Goal: Transaction & Acquisition: Purchase product/service

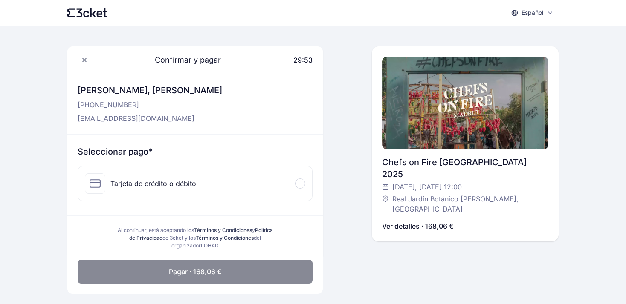
click at [209, 187] on div "Tarjeta de crédito o débito" at bounding box center [195, 184] width 234 height 34
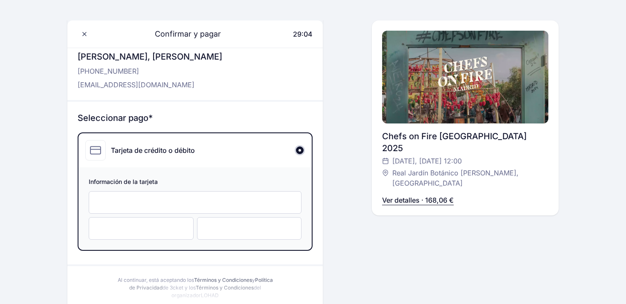
scroll to position [90, 0]
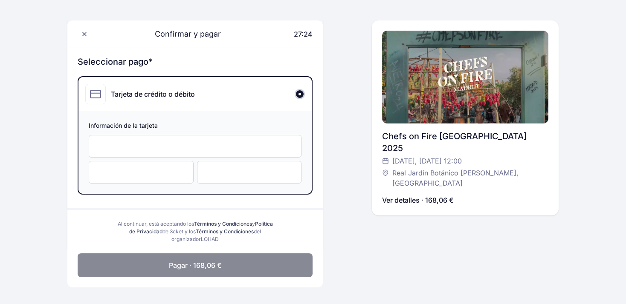
click at [181, 269] on span "Pagar · 168,06 €" at bounding box center [195, 265] width 53 height 10
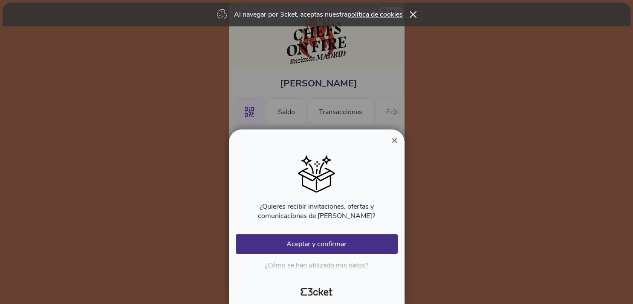
click at [391, 141] on span "×" at bounding box center [394, 141] width 6 height 12
